Goal: Transaction & Acquisition: Book appointment/travel/reservation

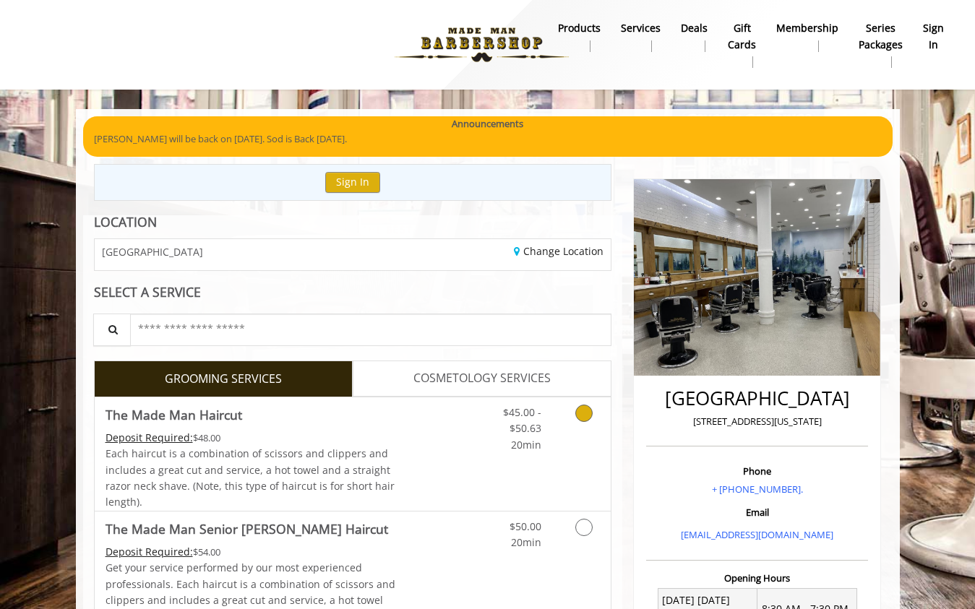
click at [564, 415] on link "Grooming services" at bounding box center [581, 425] width 37 height 56
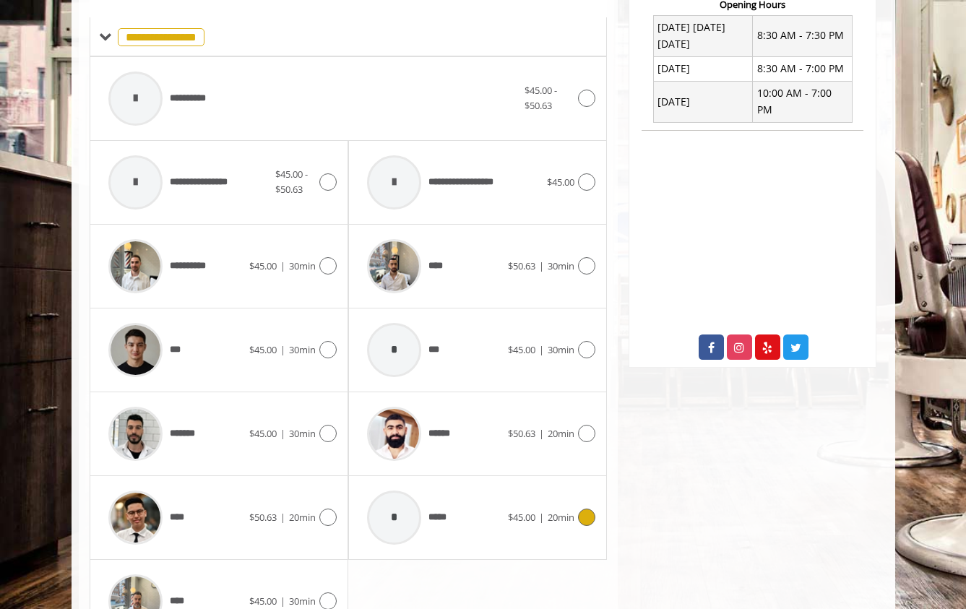
scroll to position [618, 0]
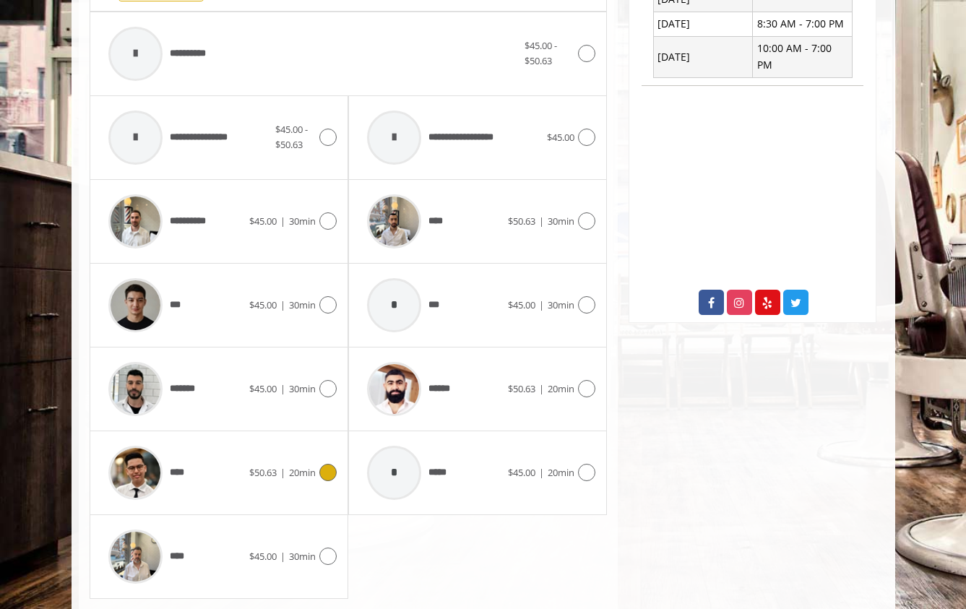
click at [204, 480] on div "****" at bounding box center [175, 472] width 148 height 69
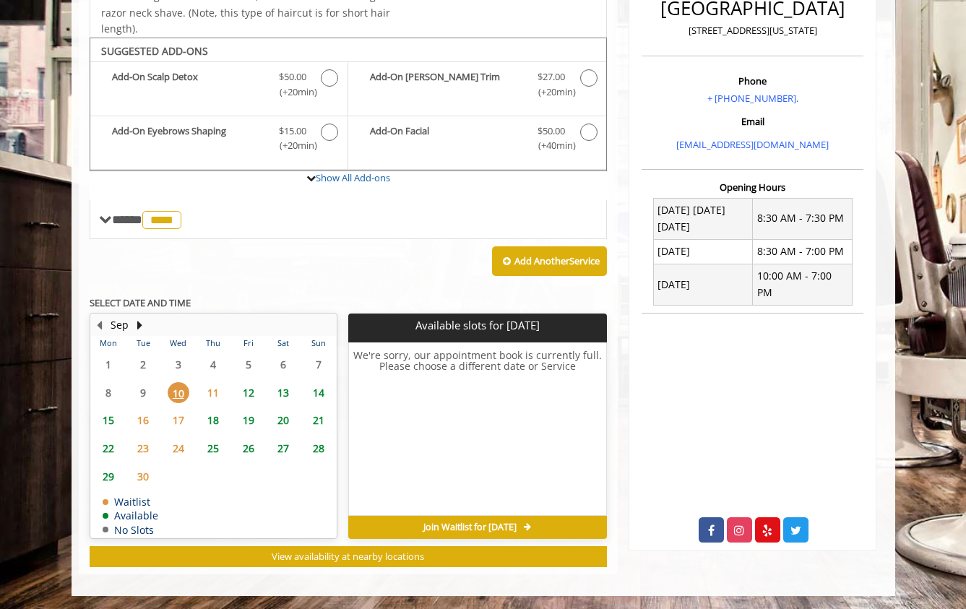
scroll to position [3, 0]
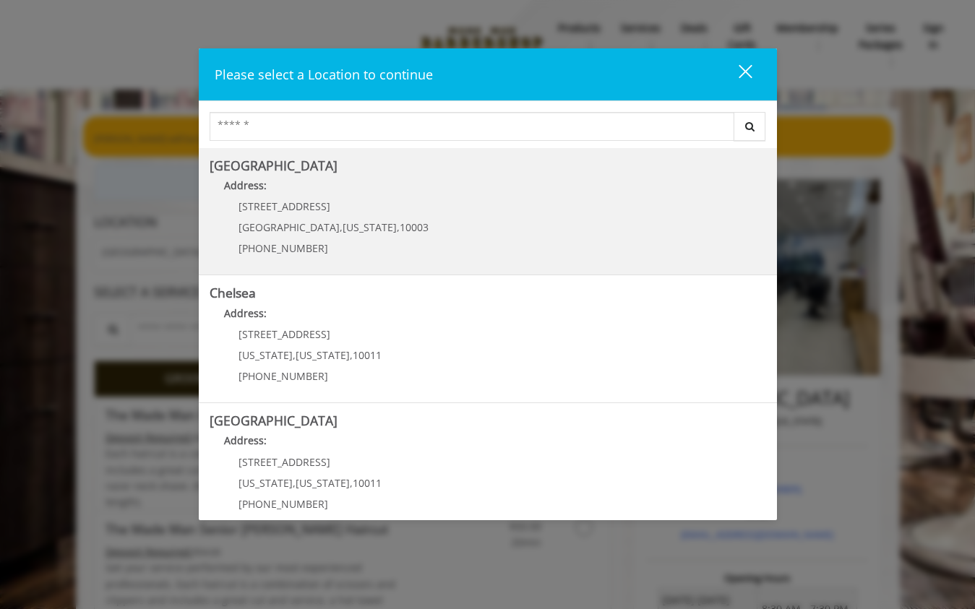
click at [353, 209] on p "[STREET_ADDRESS]" at bounding box center [333, 206] width 190 height 11
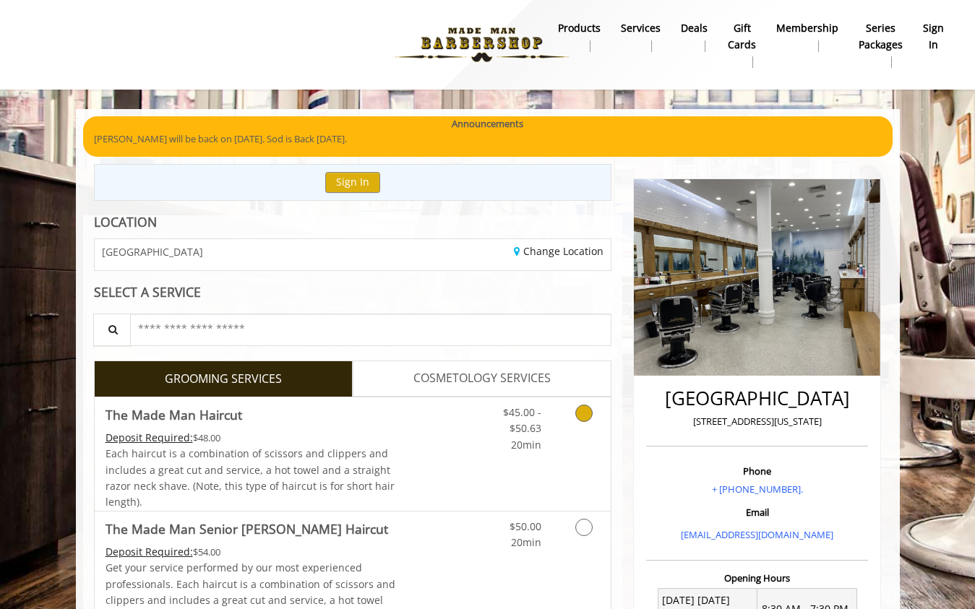
click at [519, 433] on span "$45.00 - $50.63" at bounding box center [522, 420] width 38 height 30
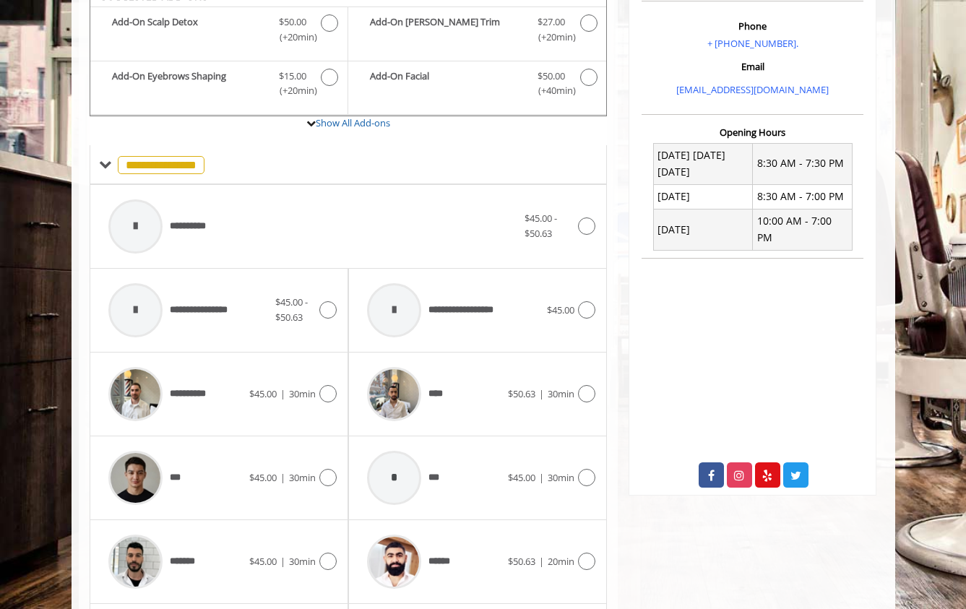
scroll to position [444, 0]
click at [142, 398] on img at bounding box center [135, 395] width 54 height 54
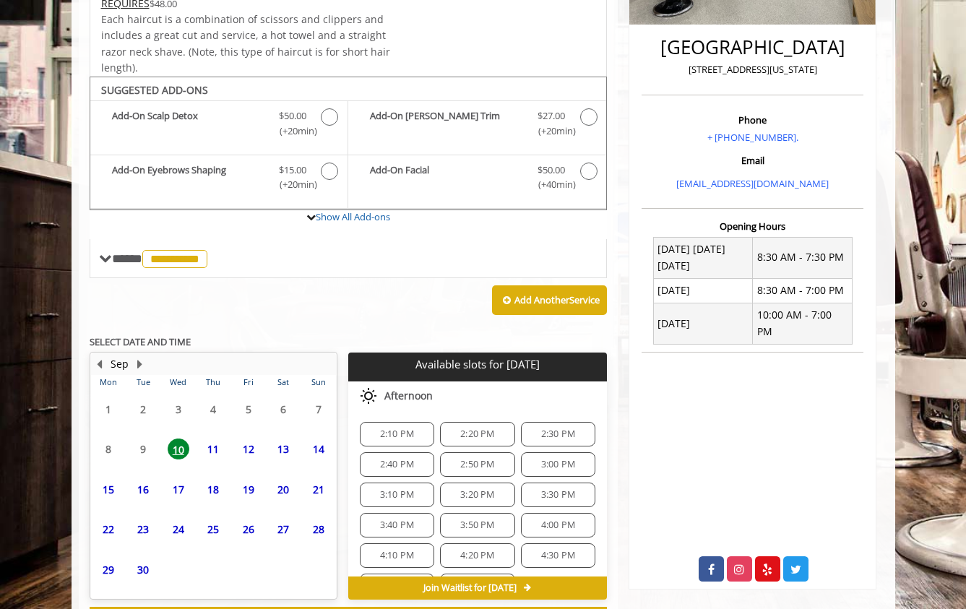
scroll to position [412, 0]
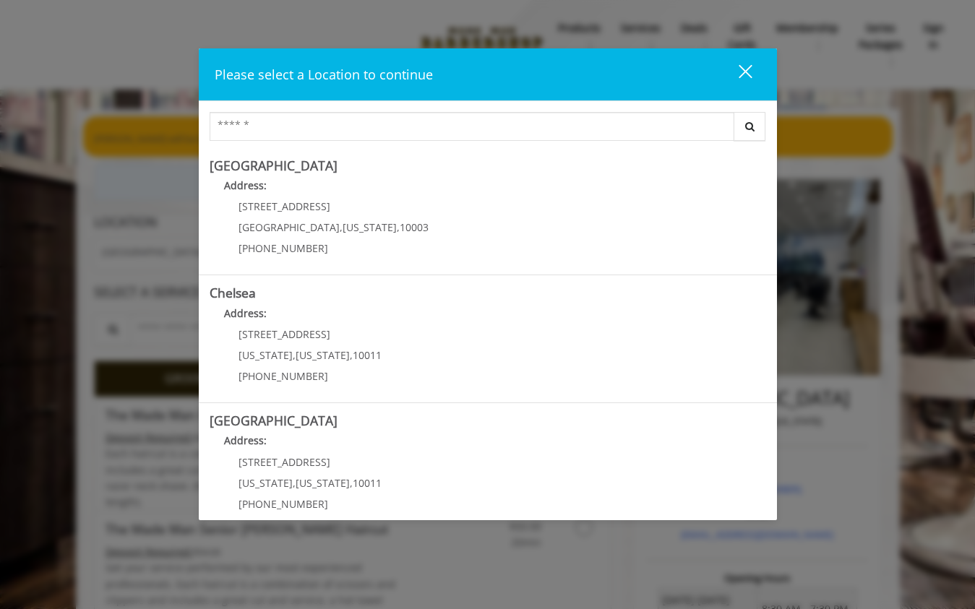
click at [739, 69] on div "close" at bounding box center [736, 75] width 29 height 22
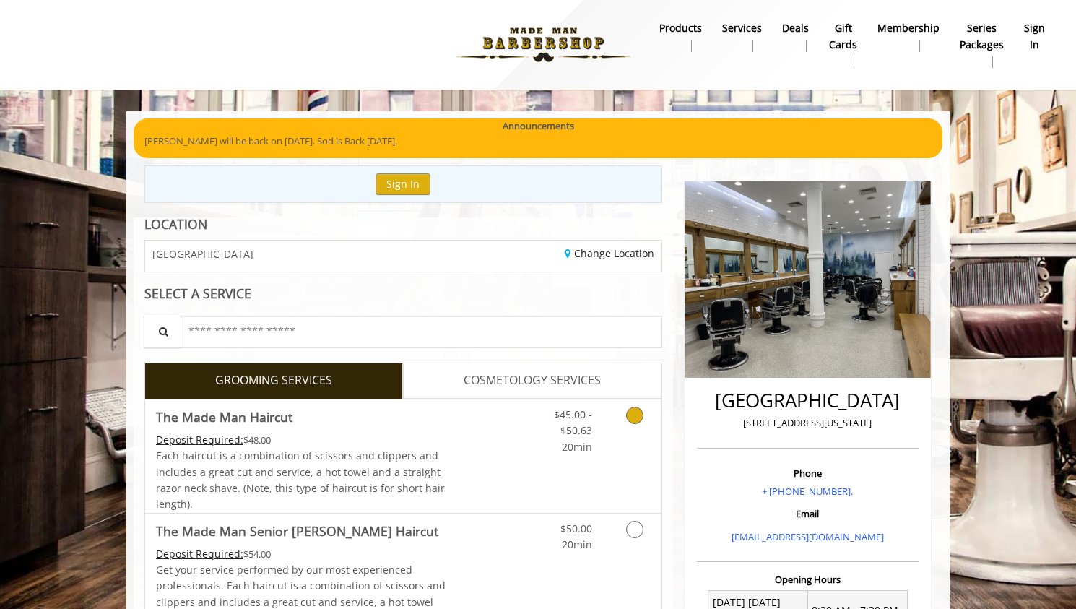
click at [487, 470] on link "Discounted Price" at bounding box center [489, 455] width 86 height 113
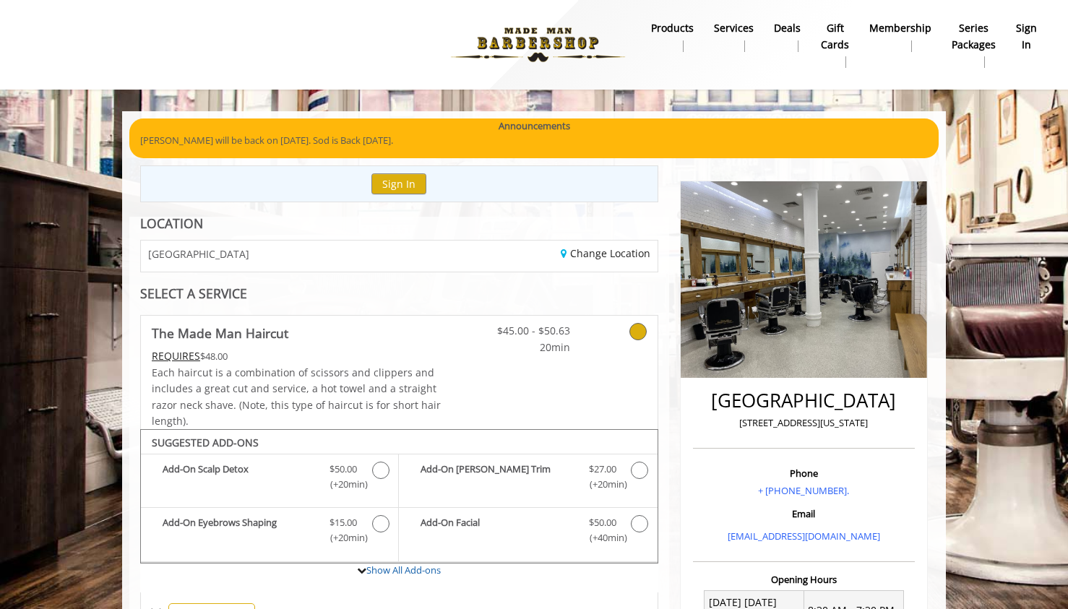
click at [638, 332] on icon at bounding box center [637, 331] width 17 height 17
